Goal: Find specific page/section: Find specific page/section

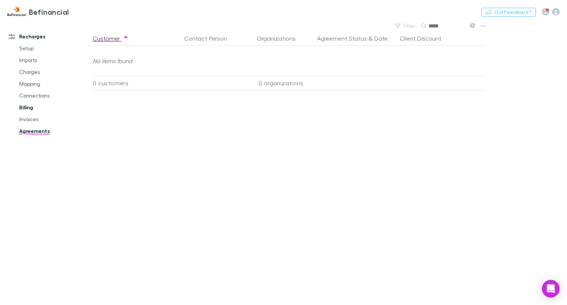
click at [31, 106] on link "Billing" at bounding box center [54, 108] width 85 height 12
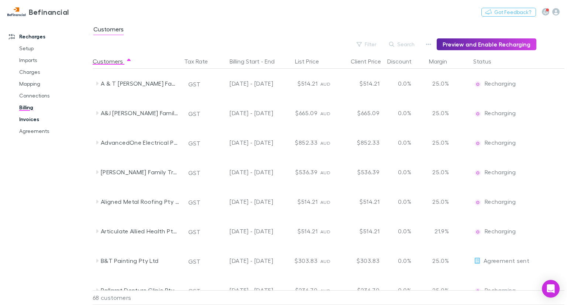
click at [31, 117] on link "Invoices" at bounding box center [54, 119] width 85 height 12
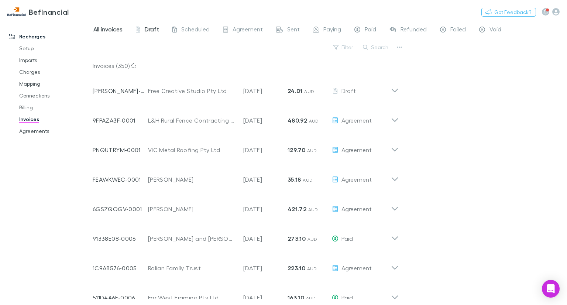
click at [154, 29] on span "Draft" at bounding box center [152, 30] width 14 height 10
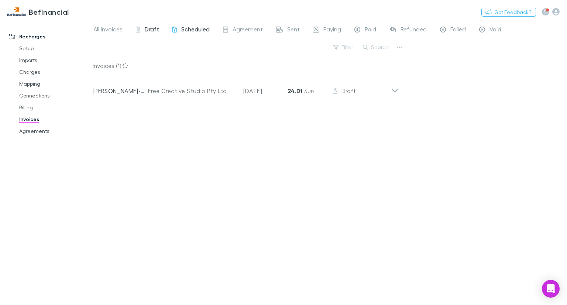
click at [190, 30] on span "Scheduled" at bounding box center [195, 30] width 28 height 10
click at [202, 28] on span "Scheduled" at bounding box center [195, 30] width 28 height 10
